Goal: Task Accomplishment & Management: Manage account settings

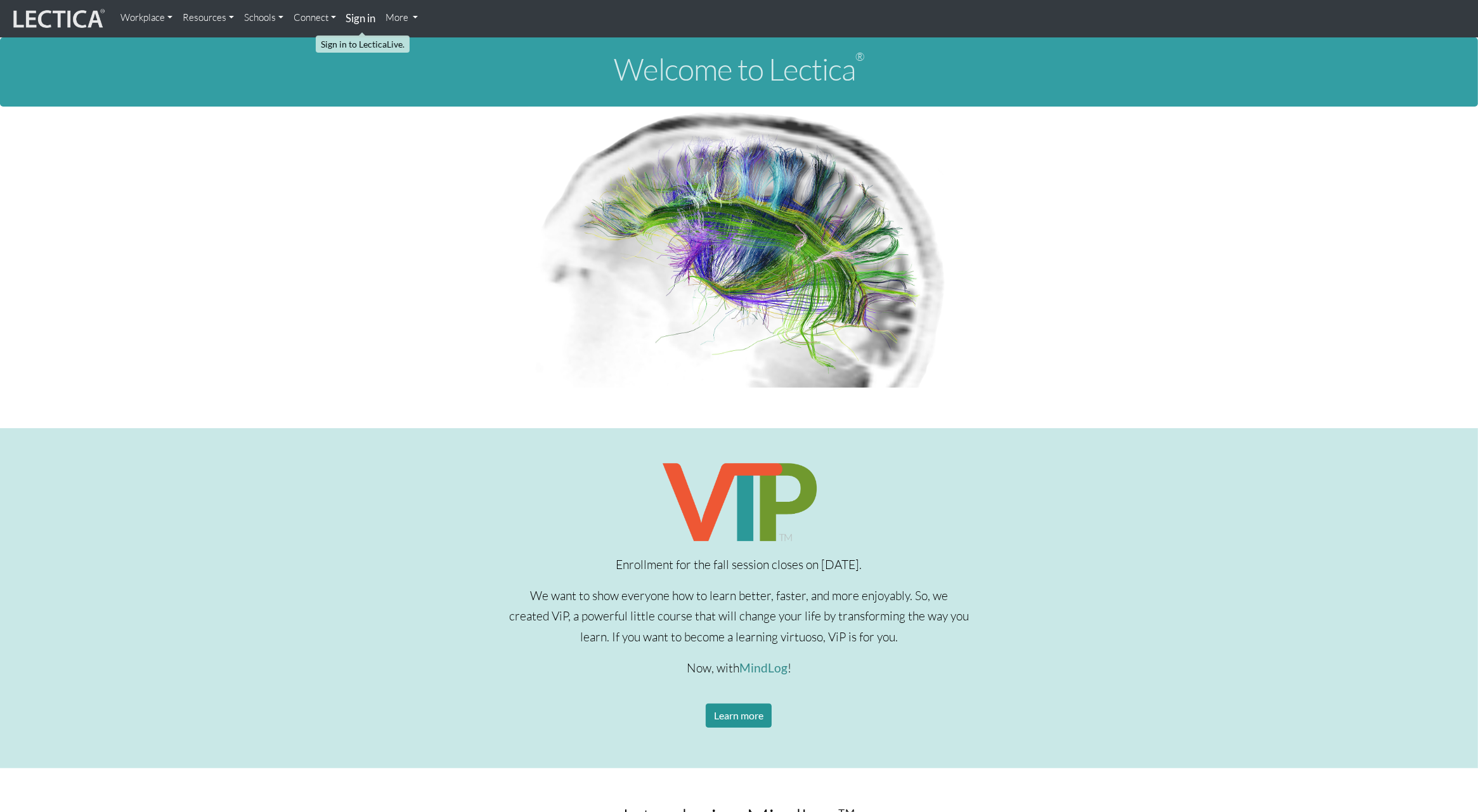
click at [357, 17] on strong "Sign in" at bounding box center [361, 18] width 30 height 13
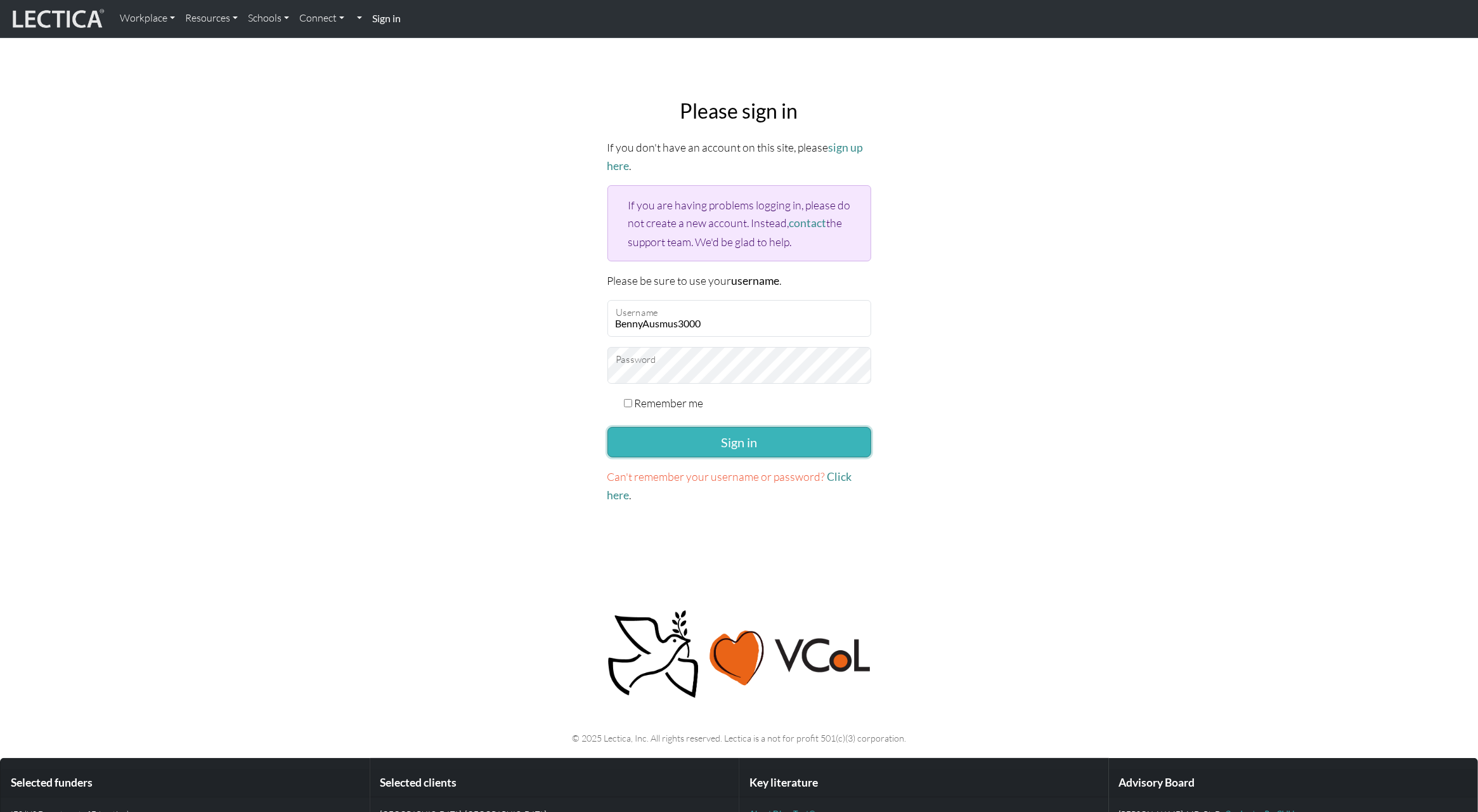
click at [710, 449] on button "Sign in" at bounding box center [739, 441] width 264 height 31
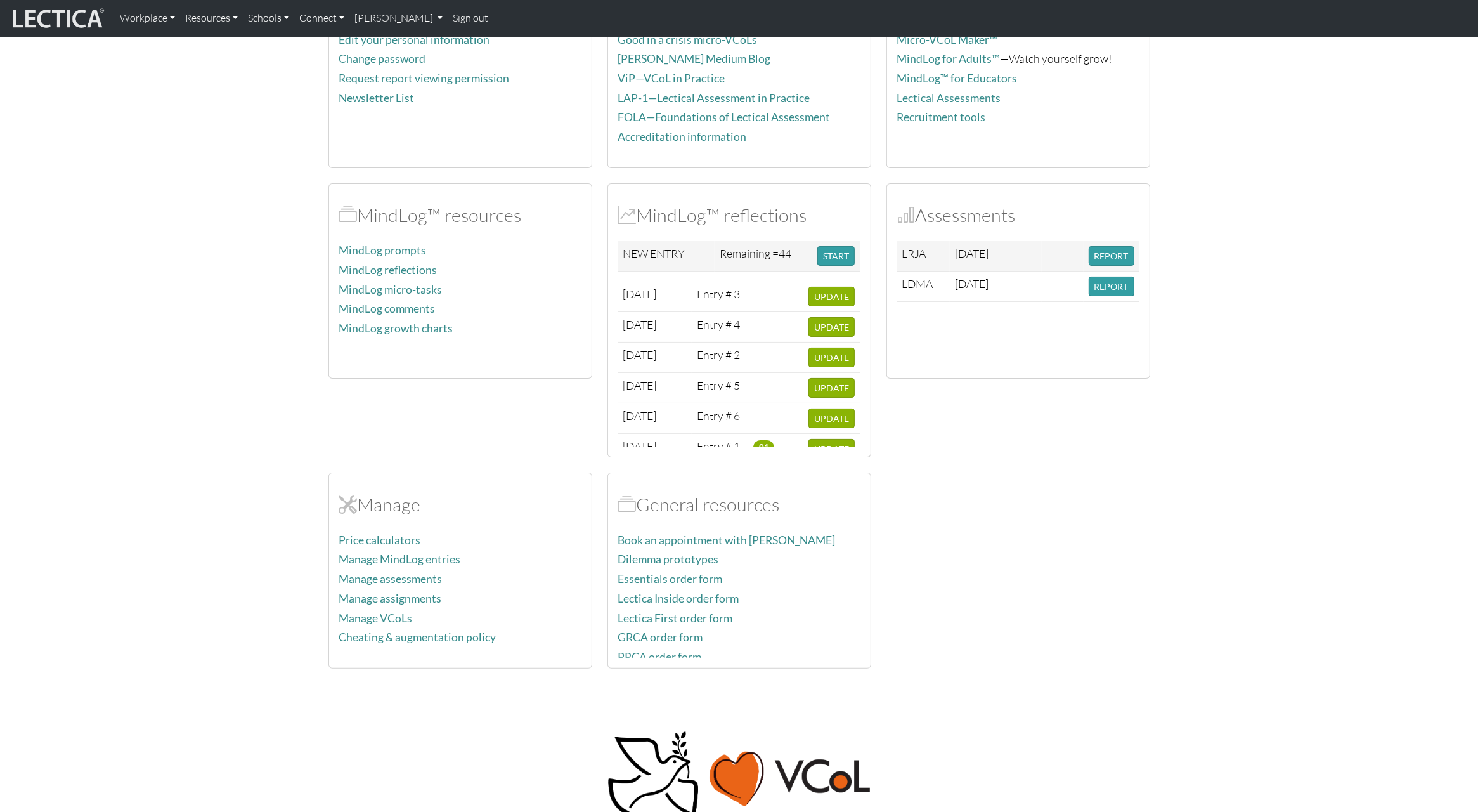
scroll to position [170, 0]
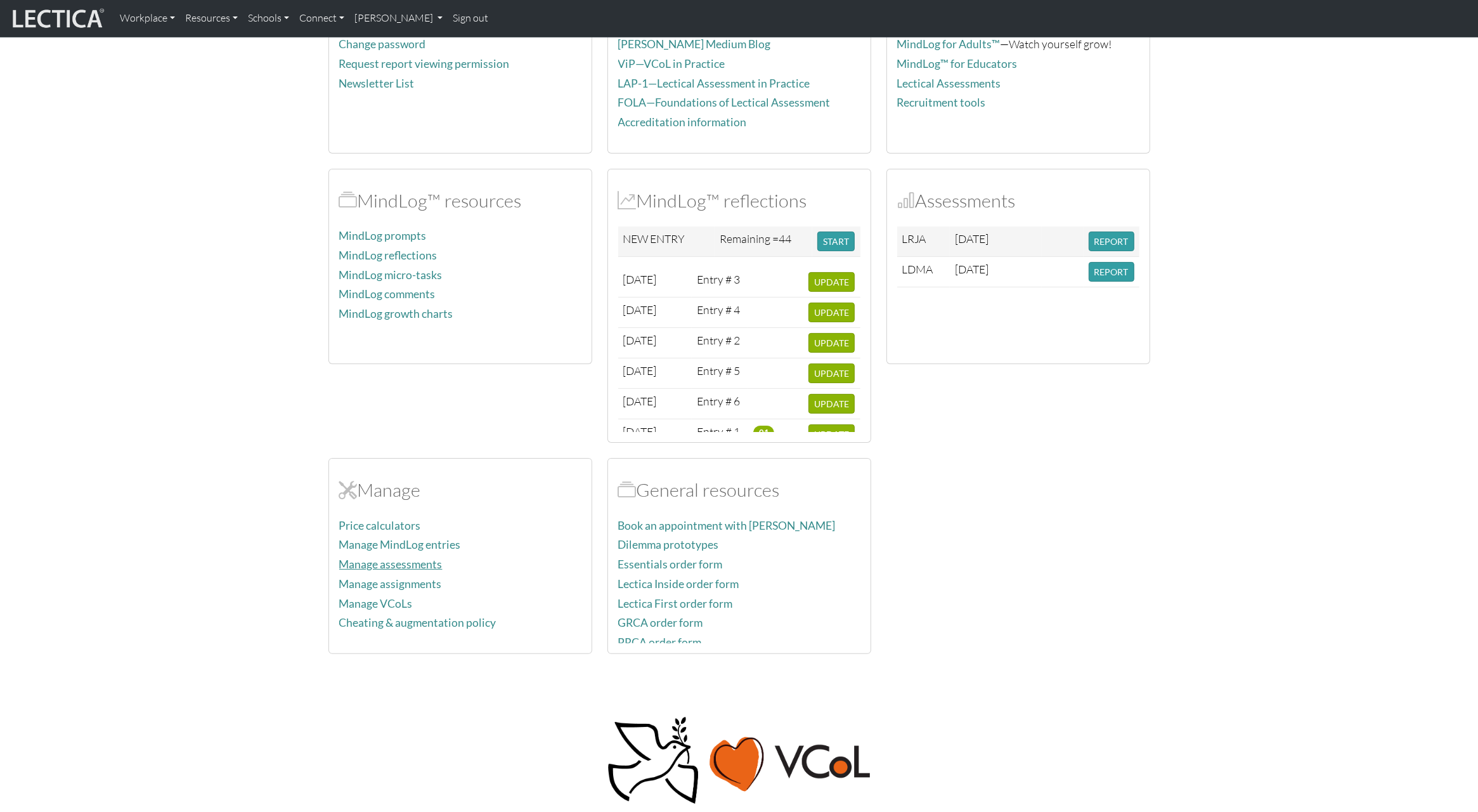
click at [383, 562] on link "Manage assessments" at bounding box center [390, 564] width 103 height 13
click at [382, 583] on link "Manage assignments" at bounding box center [390, 584] width 102 height 13
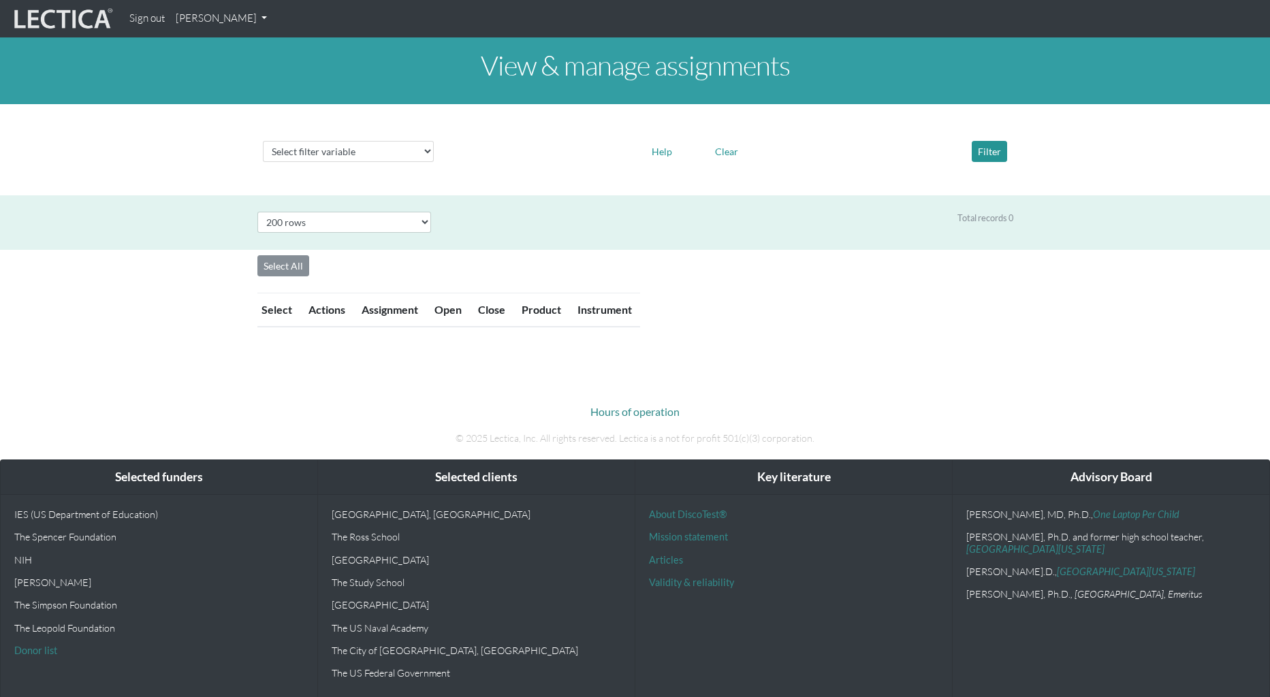
select select "200"
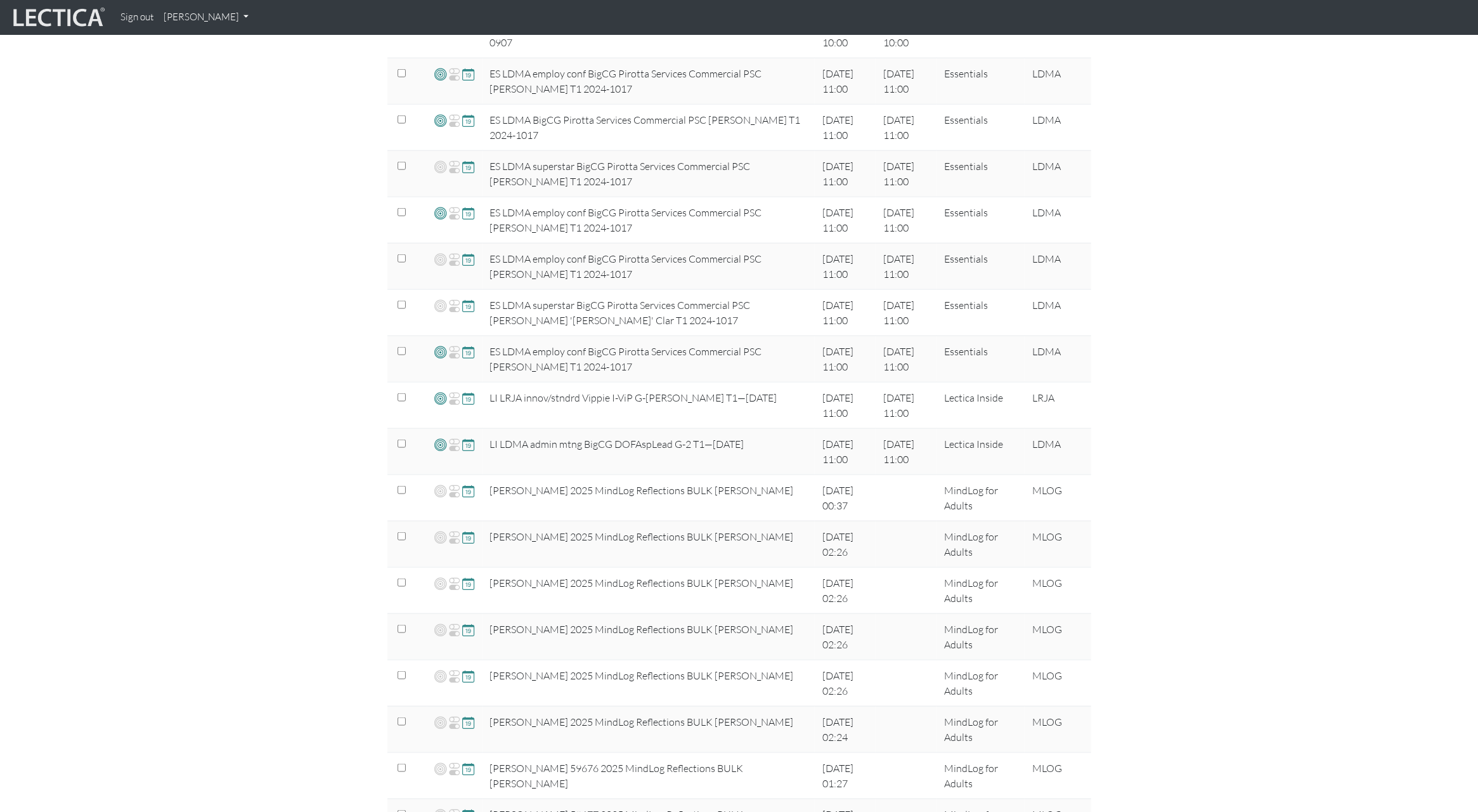
scroll to position [7924, 0]
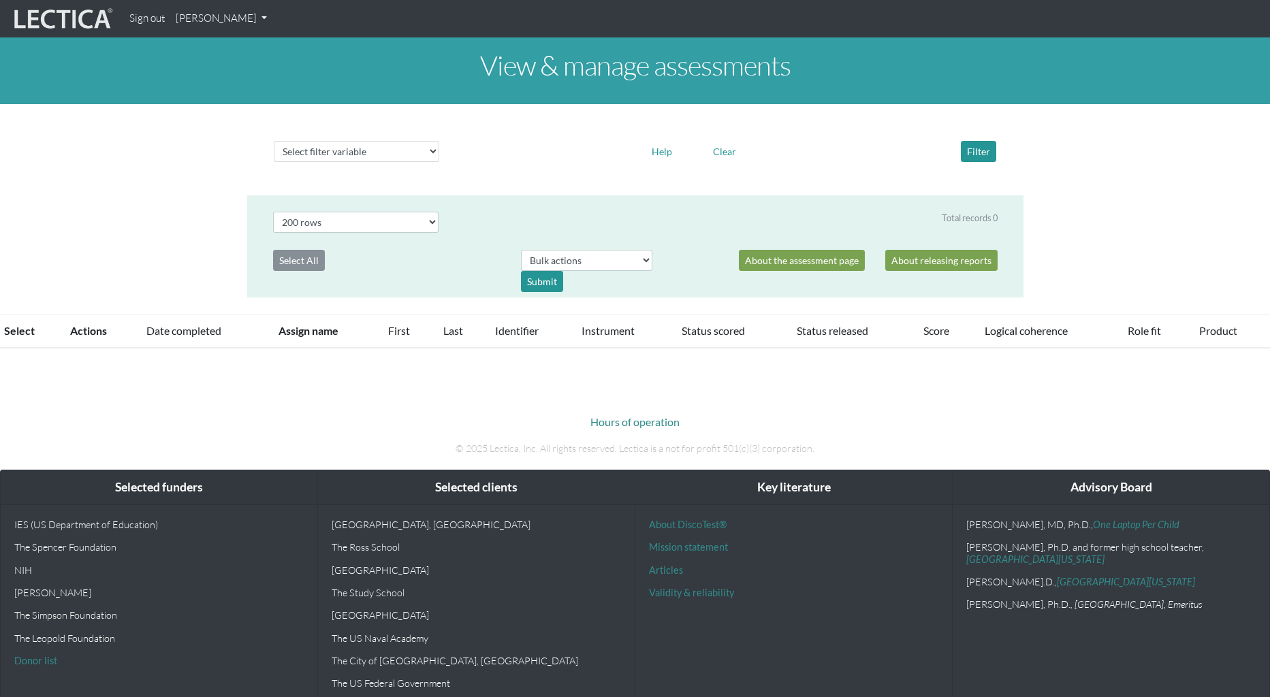
select select "200"
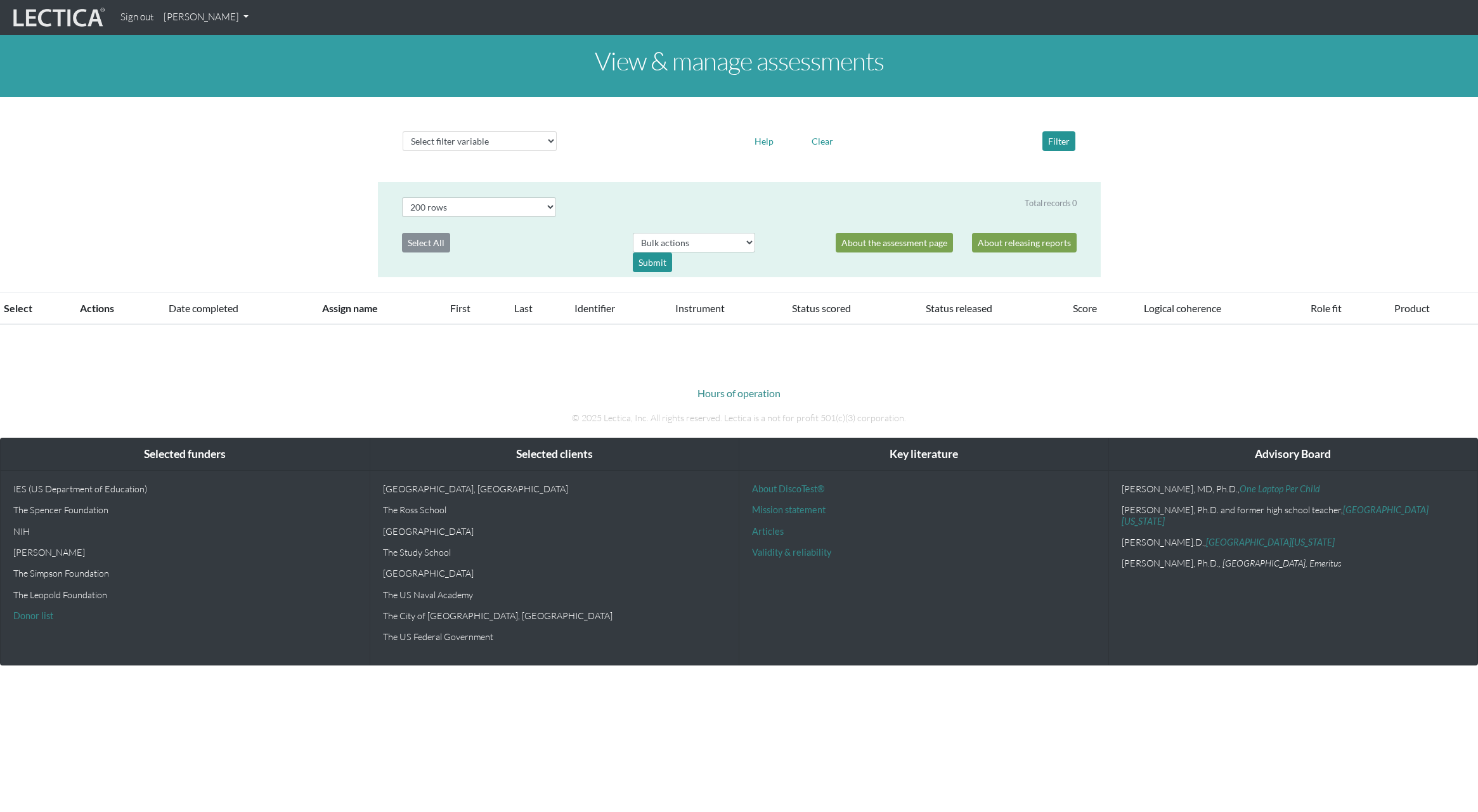
select select "200"
click at [508, 206] on select "Select # rows to display 10 rows 20 rows 50 rows 100 rows 200 rows 500 rows 100…" at bounding box center [480, 207] width 155 height 20
select select "1000"
click at [402, 197] on select "Select # rows to display 10 rows 20 rows 50 rows 100 rows 200 rows 500 rows 100…" at bounding box center [480, 207] width 155 height 20
click at [201, 196] on div "View & manage assessments Select filter variable Assignment name Date started D…" at bounding box center [739, 179] width 1478 height 290
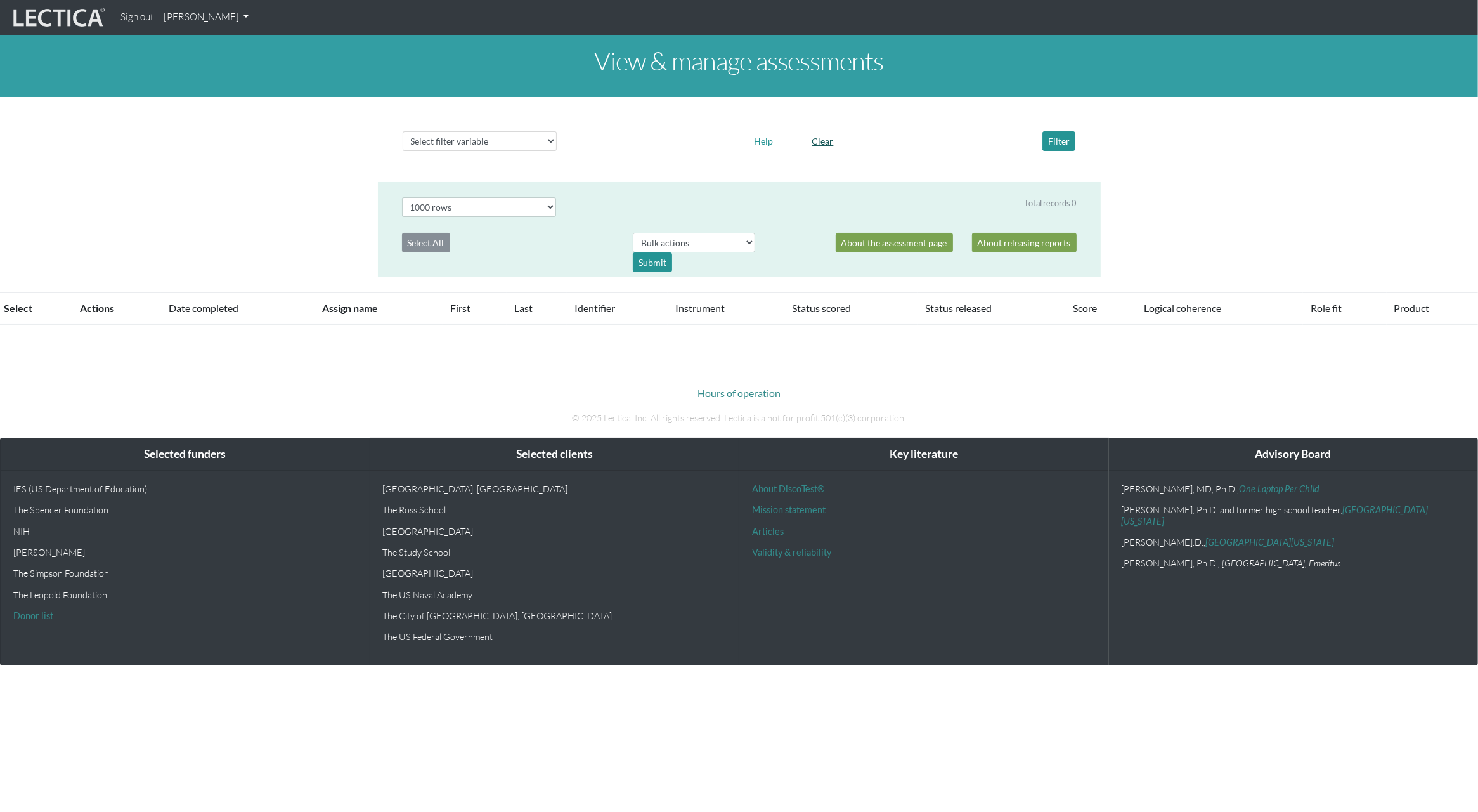
click at [831, 138] on button "Clear" at bounding box center [822, 141] width 33 height 20
select select "100"
click at [200, 17] on link "[PERSON_NAME]" at bounding box center [206, 17] width 95 height 25
click at [208, 43] on link "My Profile" at bounding box center [223, 47] width 102 height 16
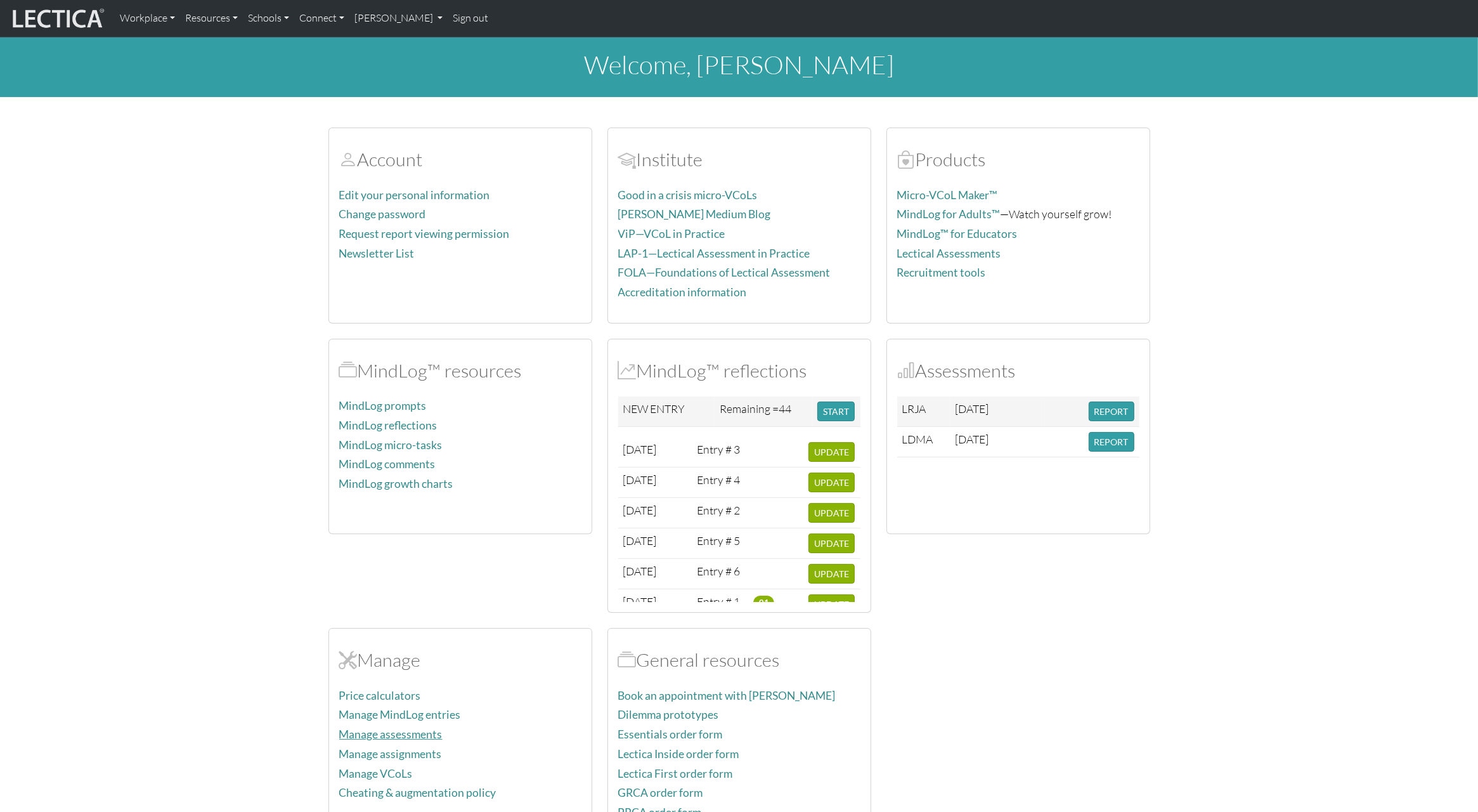
click at [389, 730] on link "Manage assessments" at bounding box center [390, 734] width 103 height 13
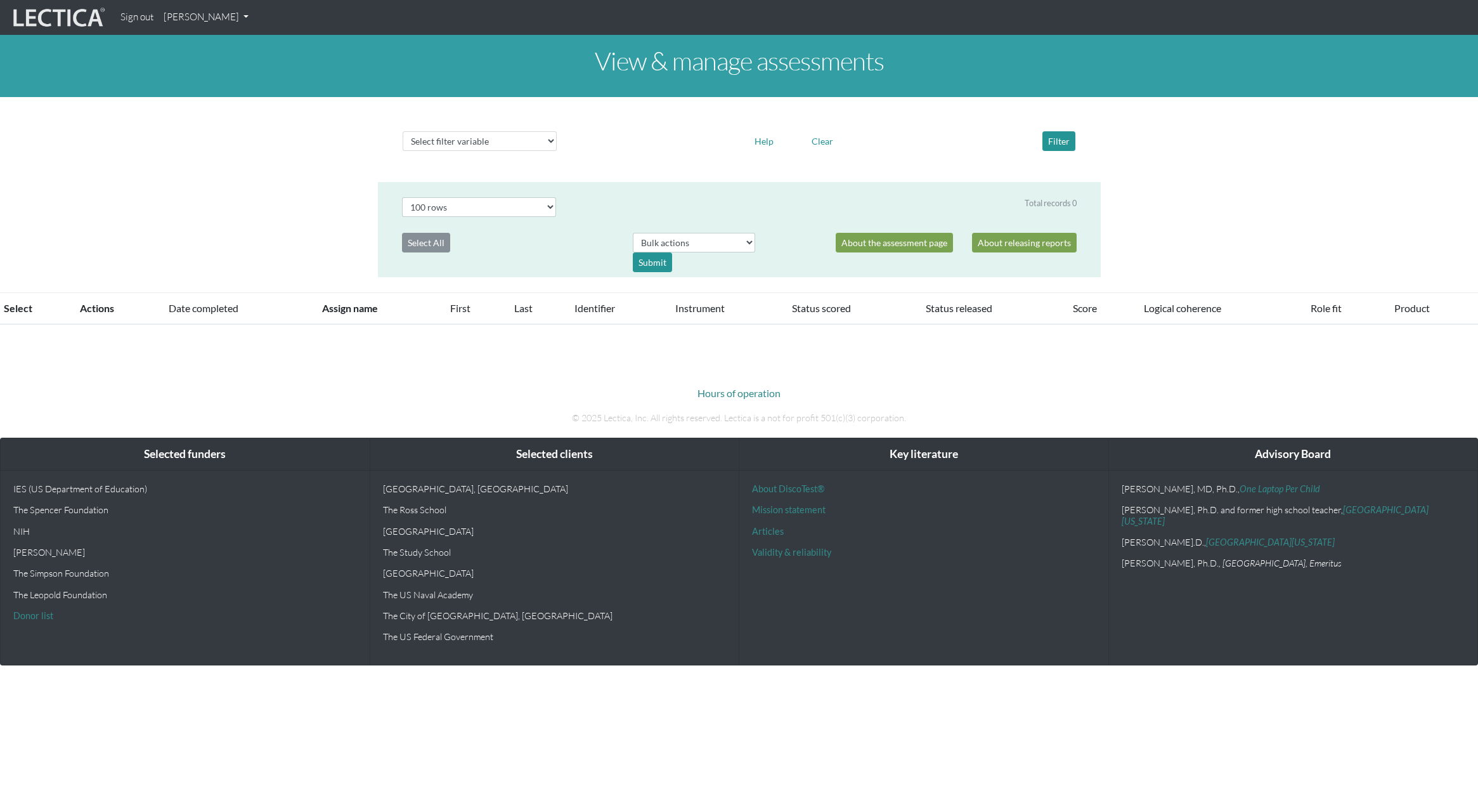
select select "100"
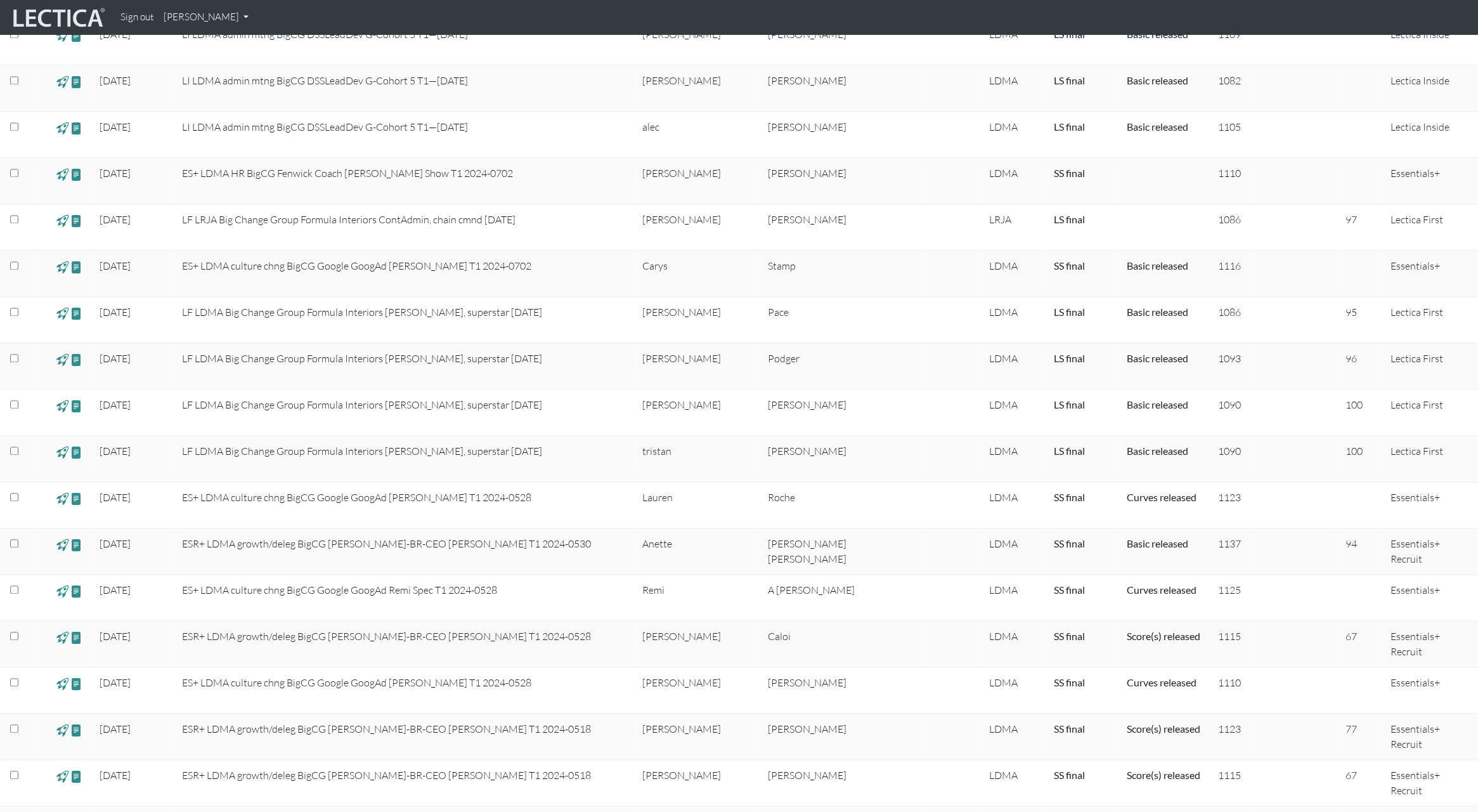
scroll to position [2931, 0]
